Goal: Information Seeking & Learning: Learn about a topic

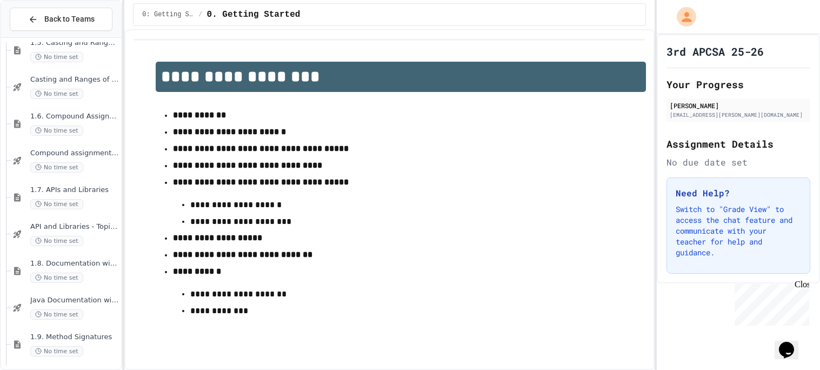
scroll to position [348, 0]
click at [88, 192] on span "1.7. APIs and Libraries" at bounding box center [74, 189] width 89 height 9
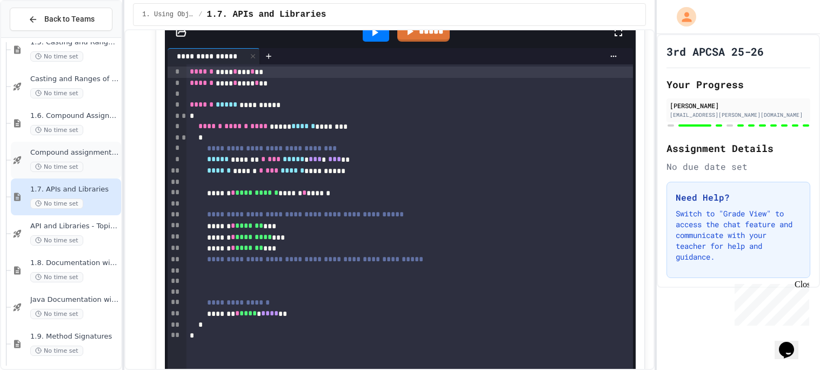
scroll to position [396, 0]
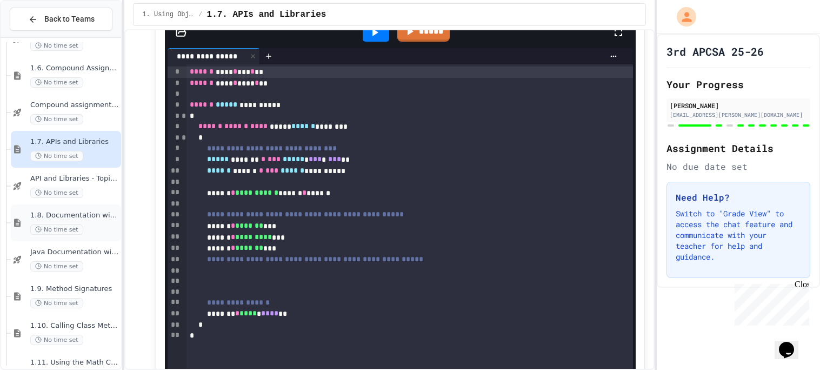
click at [88, 216] on span "1.8. Documentation with Comments and Preconditions" at bounding box center [74, 215] width 89 height 9
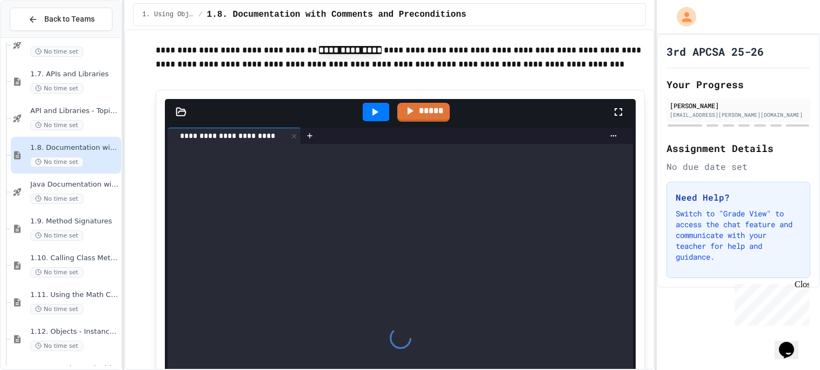
scroll to position [464, 0]
click at [92, 221] on span "1.9. Method Signatures" at bounding box center [74, 220] width 89 height 9
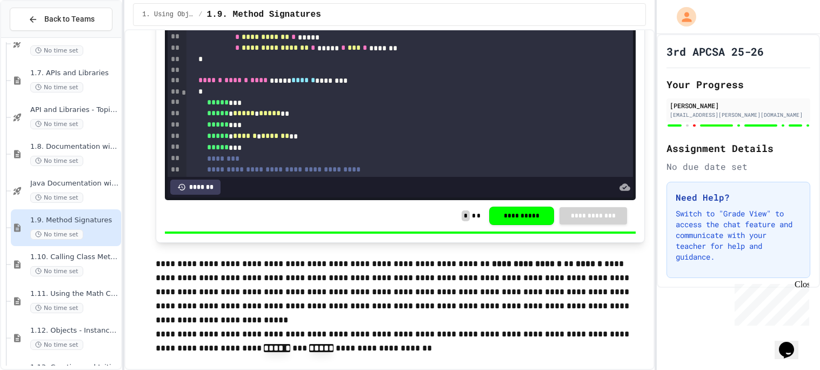
scroll to position [4862, 0]
click at [79, 270] on span "No time set" at bounding box center [56, 271] width 53 height 10
